Goal: Navigation & Orientation: Find specific page/section

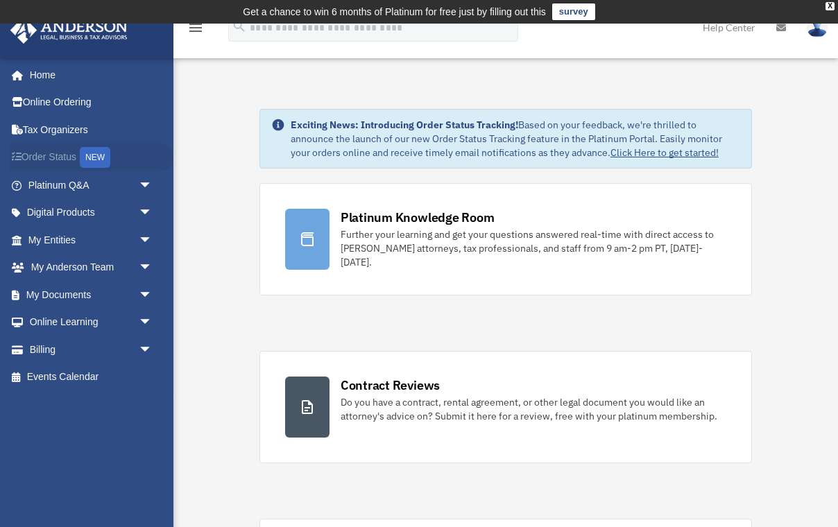
click at [49, 154] on link "Order Status NEW" at bounding box center [92, 158] width 164 height 28
click at [63, 228] on link "My Entities arrow_drop_down" at bounding box center [92, 240] width 164 height 28
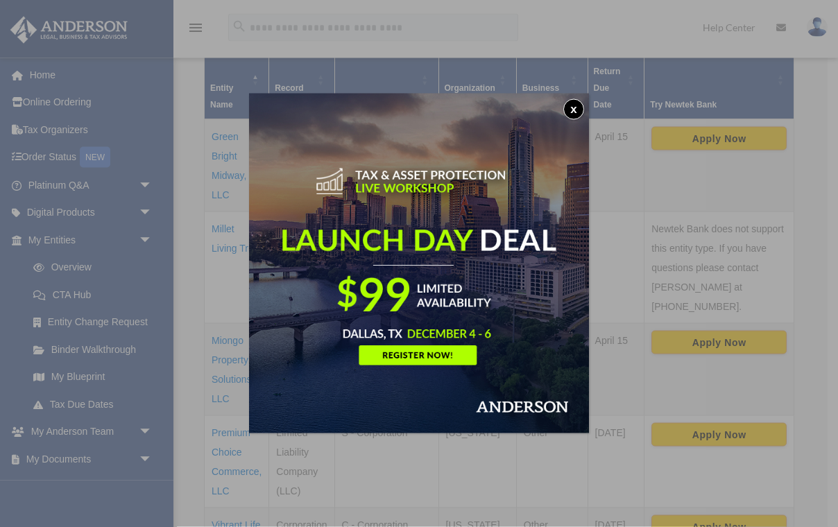
scroll to position [343, 0]
click at [574, 107] on button "x" at bounding box center [573, 109] width 21 height 21
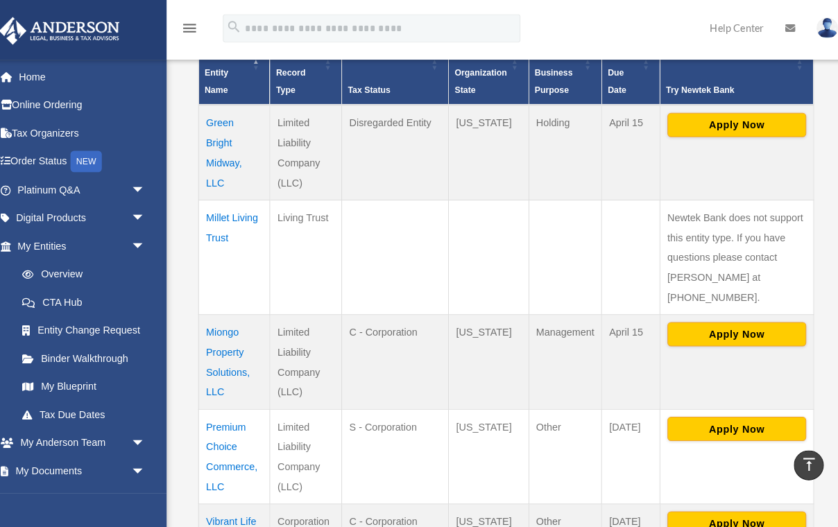
scroll to position [359, 0]
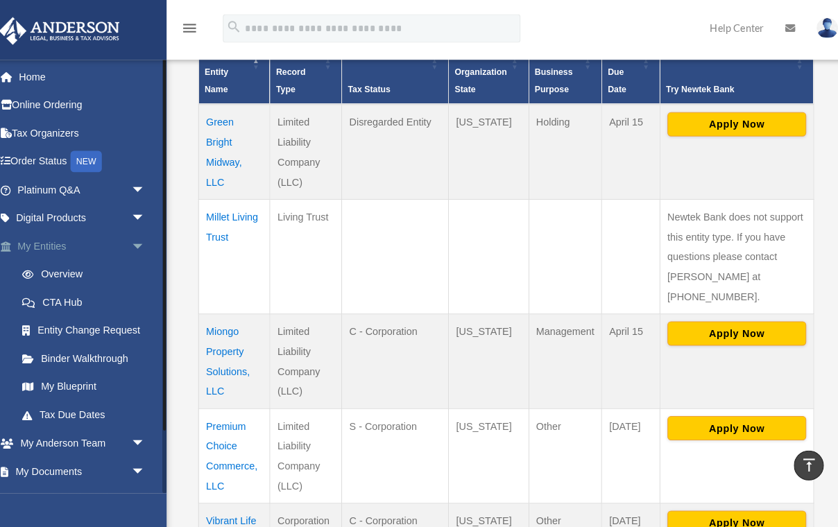
click at [28, 226] on link "My Entities arrow_drop_down" at bounding box center [92, 240] width 164 height 28
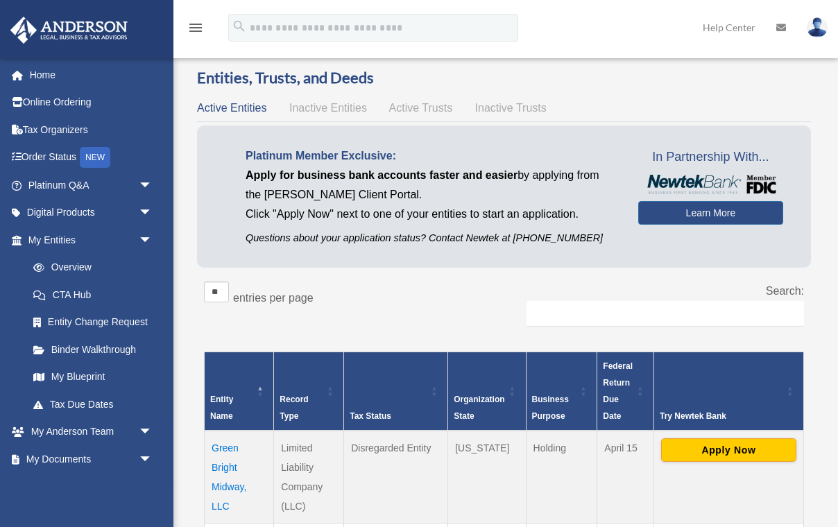
scroll to position [26, 0]
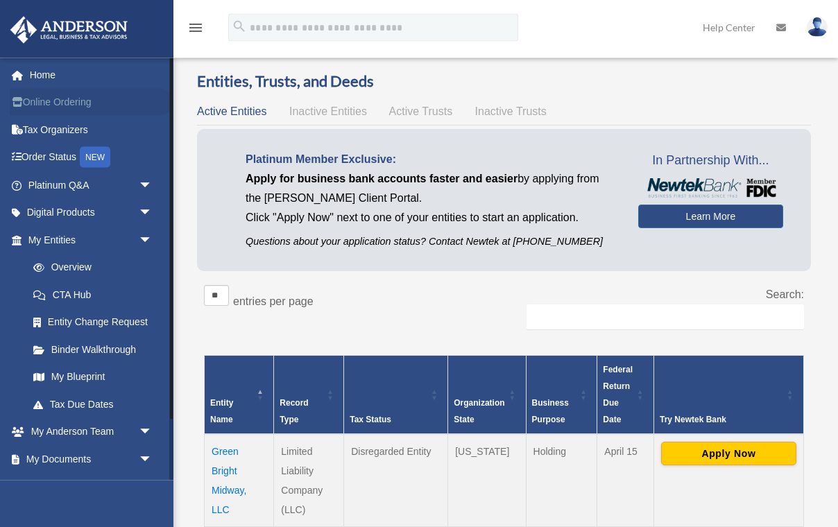
click at [54, 108] on link "Online Ordering" at bounding box center [92, 103] width 164 height 28
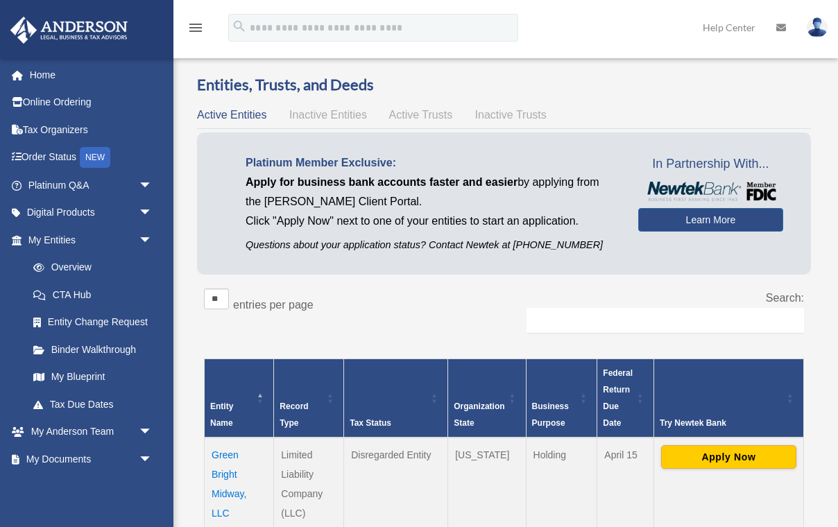
scroll to position [27, 0]
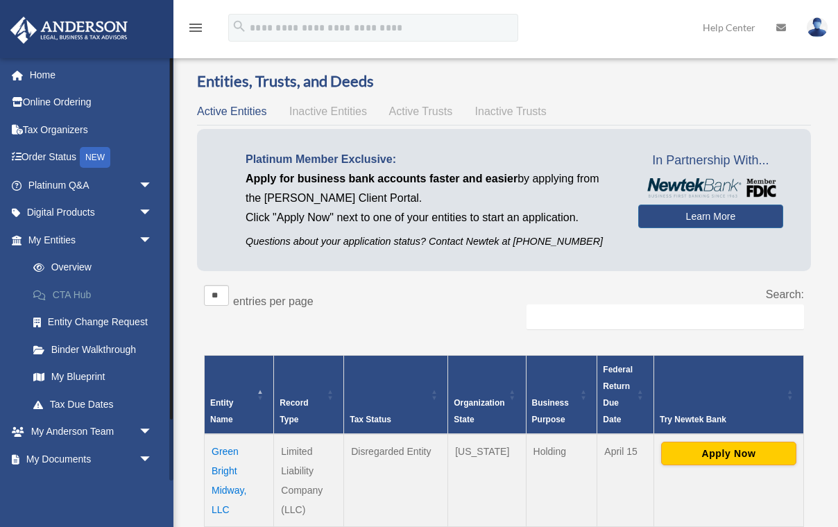
click at [80, 292] on link "CTA Hub" at bounding box center [96, 295] width 154 height 28
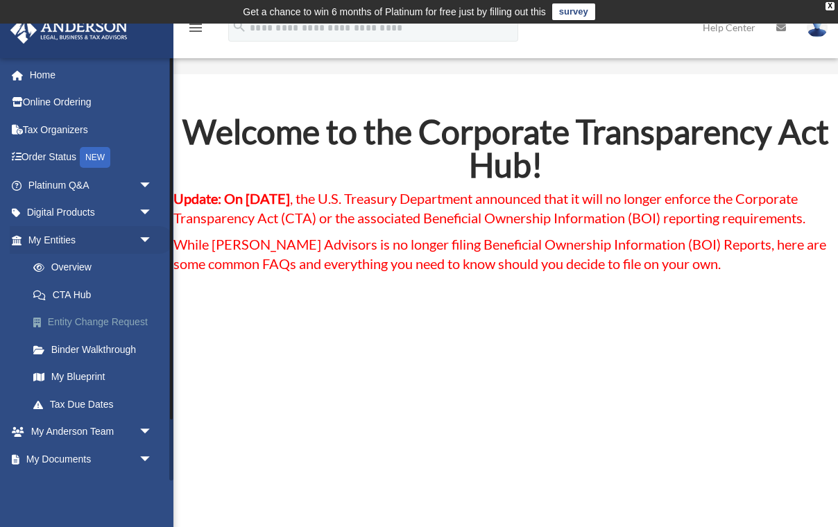
click at [69, 322] on link "Entity Change Request" at bounding box center [96, 323] width 154 height 28
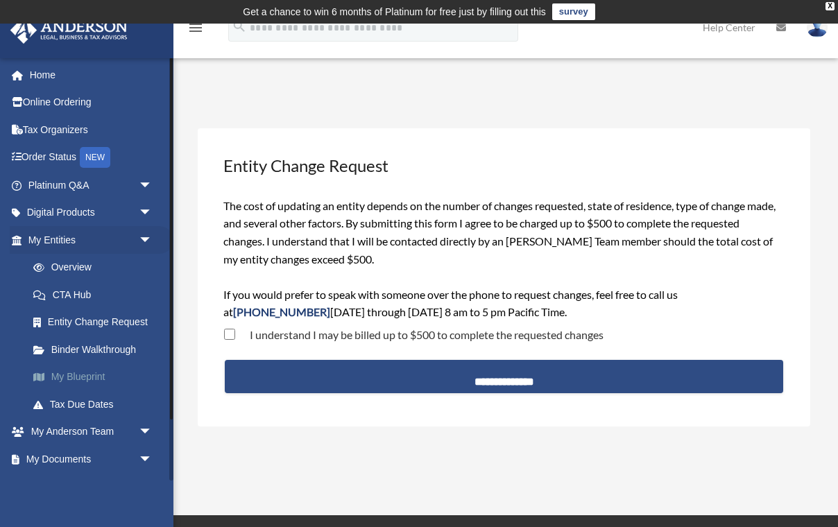
click at [83, 373] on link "My Blueprint" at bounding box center [96, 377] width 154 height 28
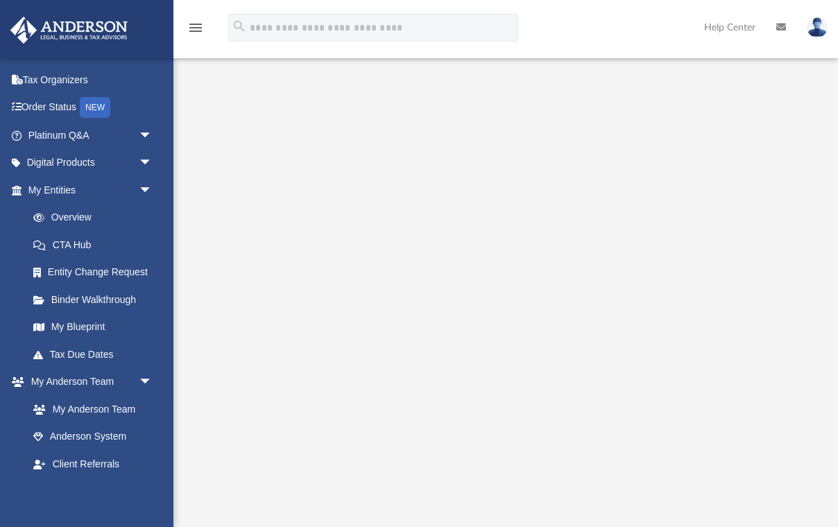
scroll to position [53, 0]
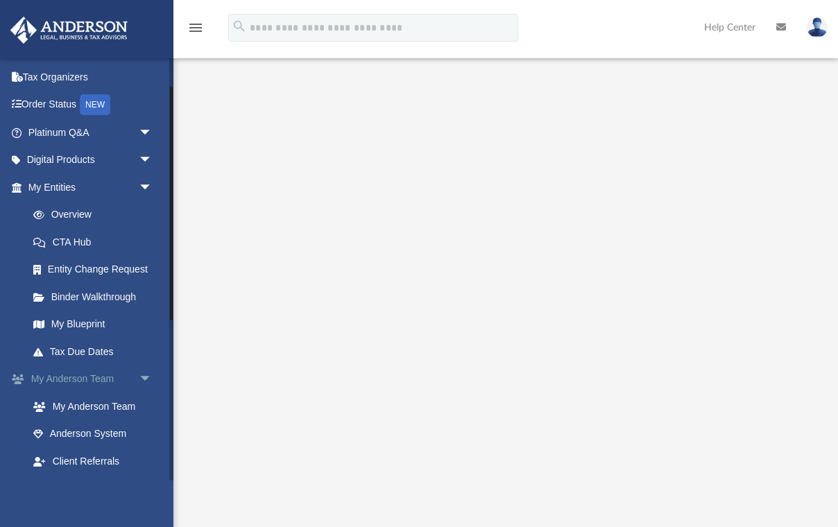
click at [80, 374] on link "My [PERSON_NAME] Team arrow_drop_down" at bounding box center [92, 380] width 164 height 28
